Goal: Task Accomplishment & Management: Understand process/instructions

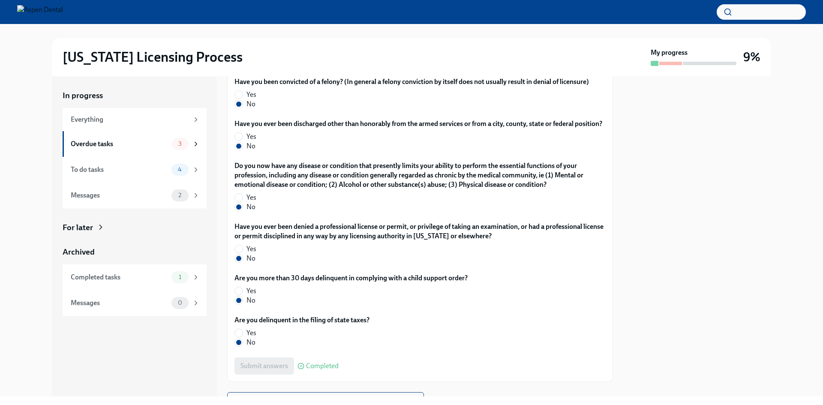
scroll to position [1699, 0]
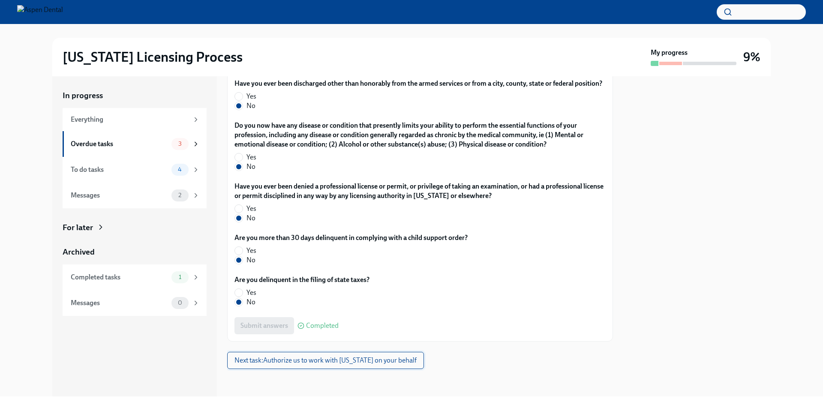
click at [279, 363] on span "Next task : Authorize us to work with [US_STATE] on your behalf" at bounding box center [326, 360] width 182 height 9
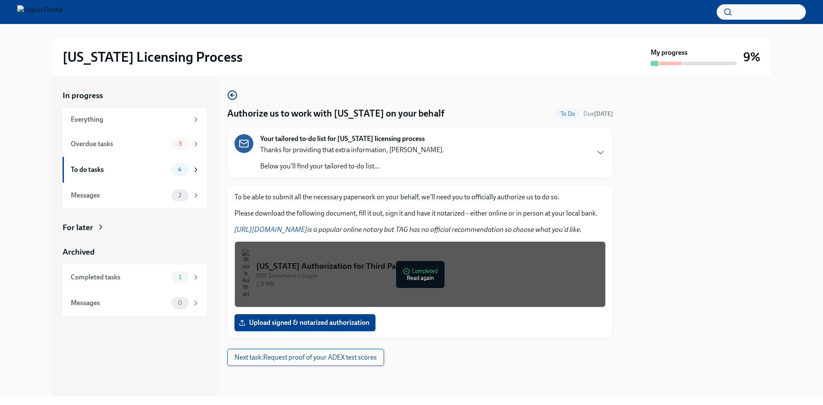
click at [287, 359] on span "Next task : Request proof of your ADEX test scores" at bounding box center [306, 357] width 142 height 9
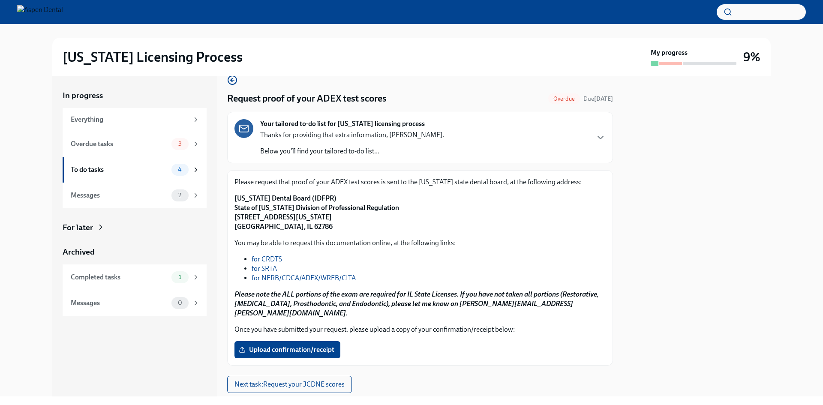
scroll to position [30, 0]
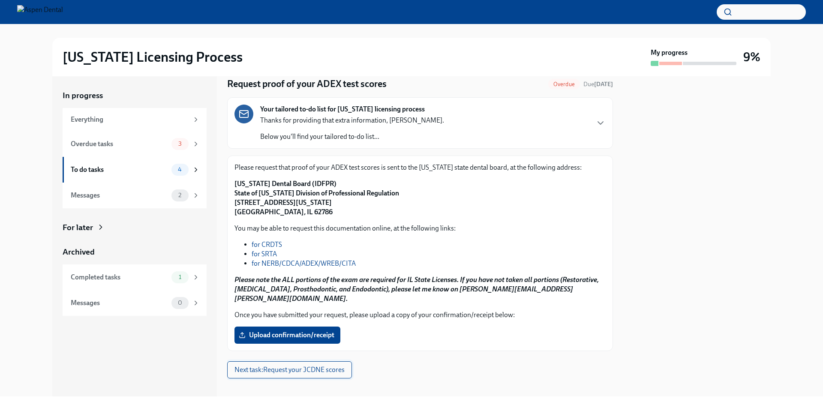
click at [336, 366] on span "Next task : Request your JCDNE scores" at bounding box center [290, 370] width 110 height 9
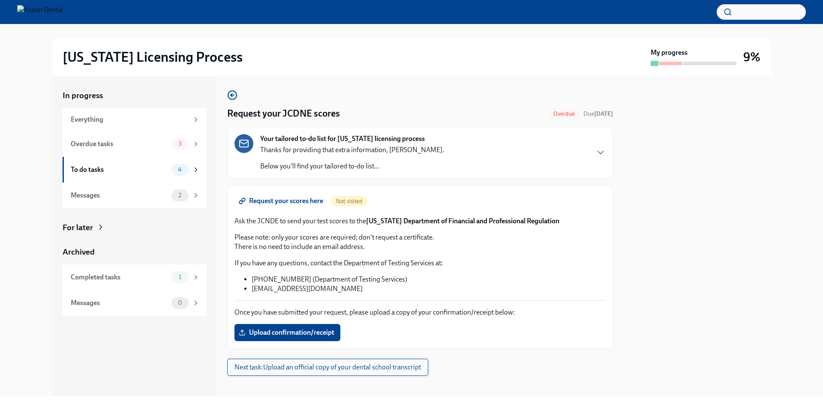
click at [351, 373] on button "Next task : Upload an official copy of your dental school transcript" at bounding box center [327, 367] width 201 height 17
